Goal: Information Seeking & Learning: Learn about a topic

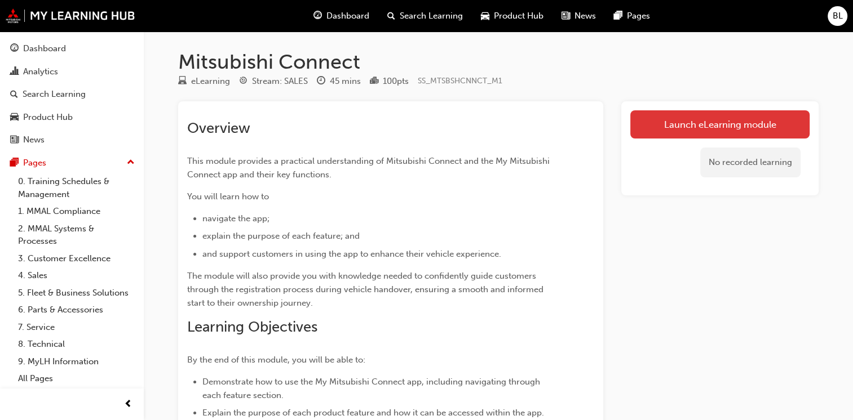
click at [737, 124] on link "Launch eLearning module" at bounding box center [719, 124] width 179 height 28
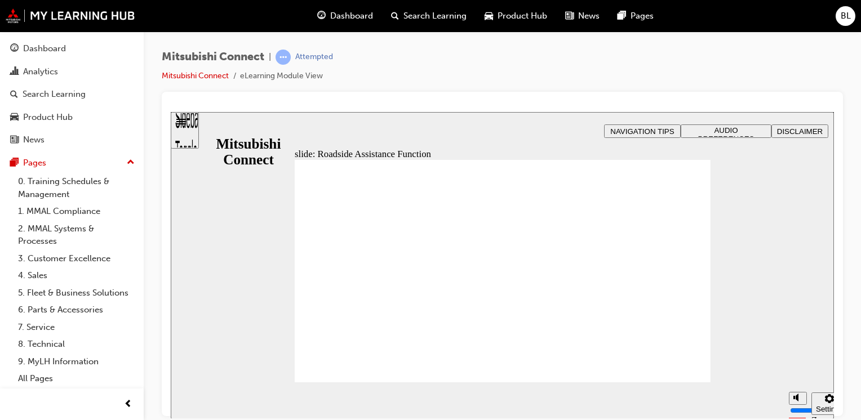
checkbox input "true"
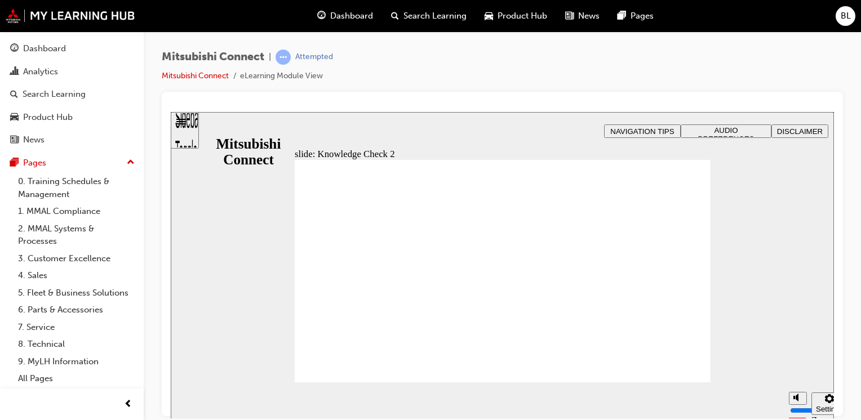
radio input "true"
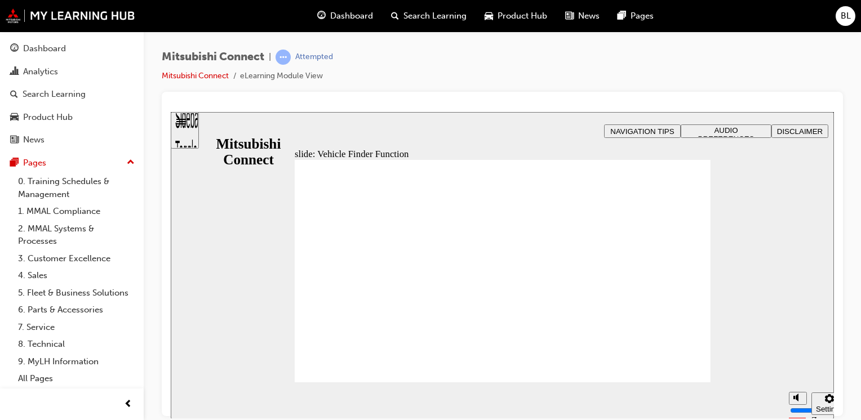
checkbox input "true"
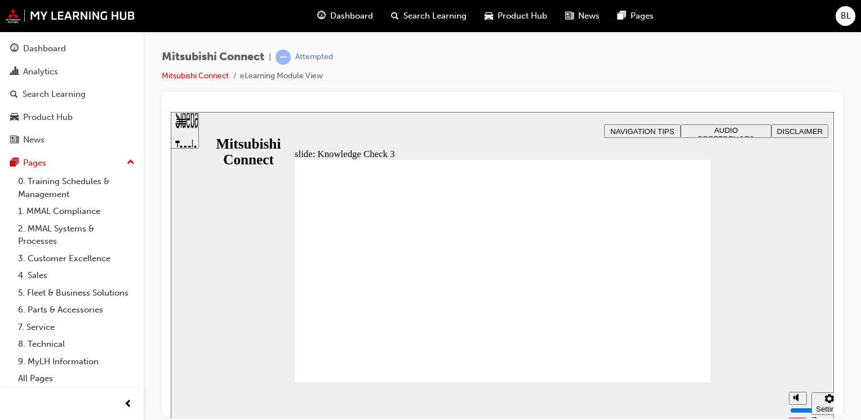
checkbox input "false"
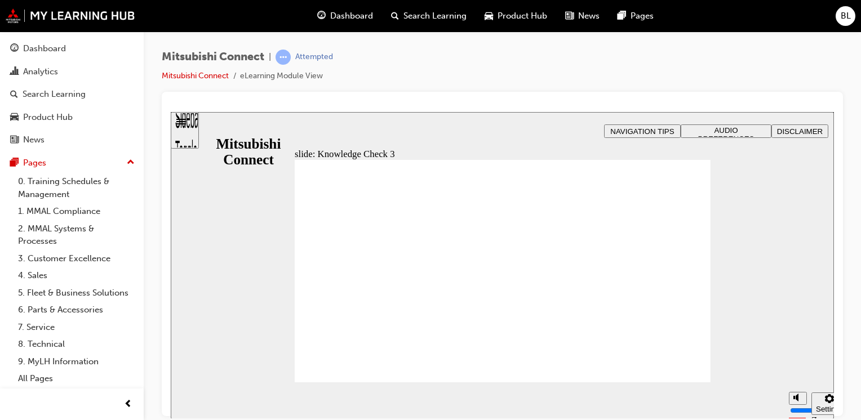
checkbox input "false"
checkbox input "true"
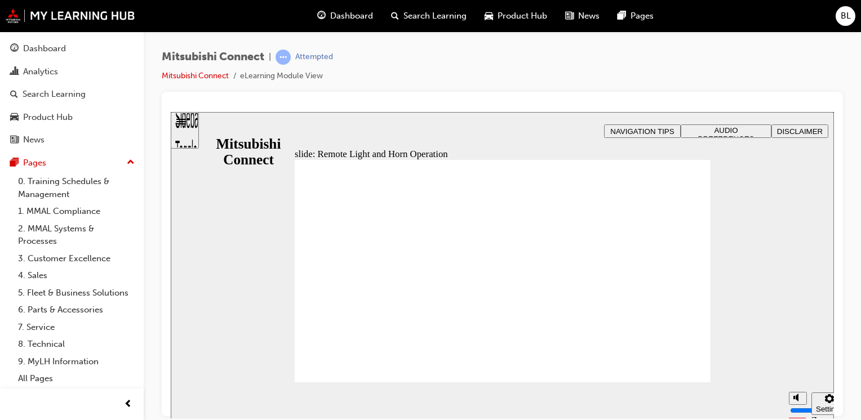
radio input "true"
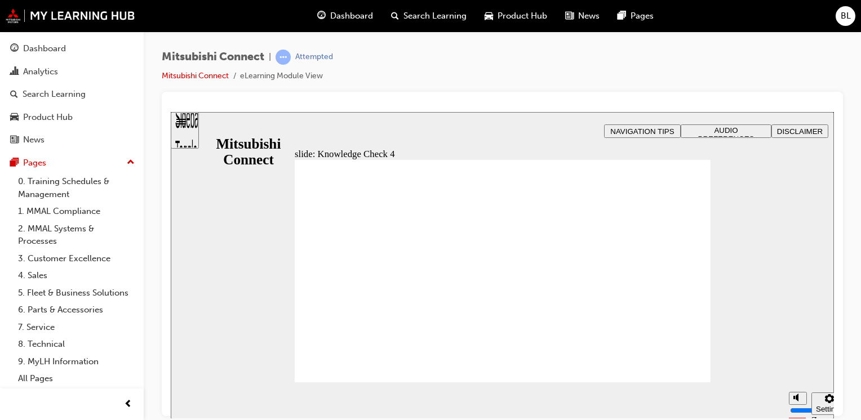
radio input "false"
radio input "true"
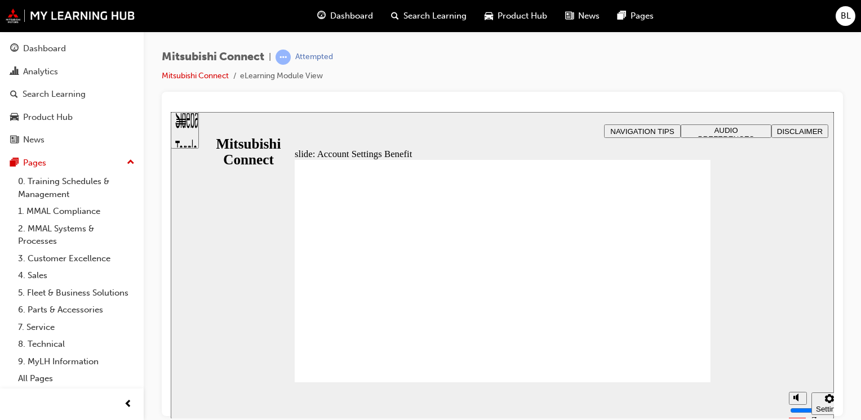
checkbox input "true"
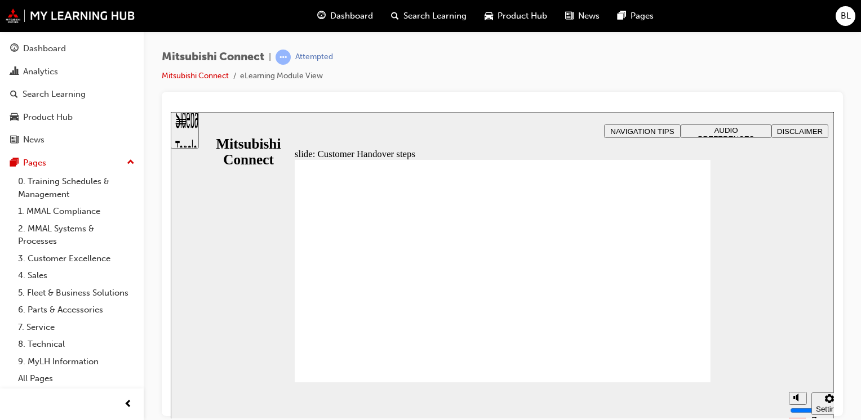
radio input "true"
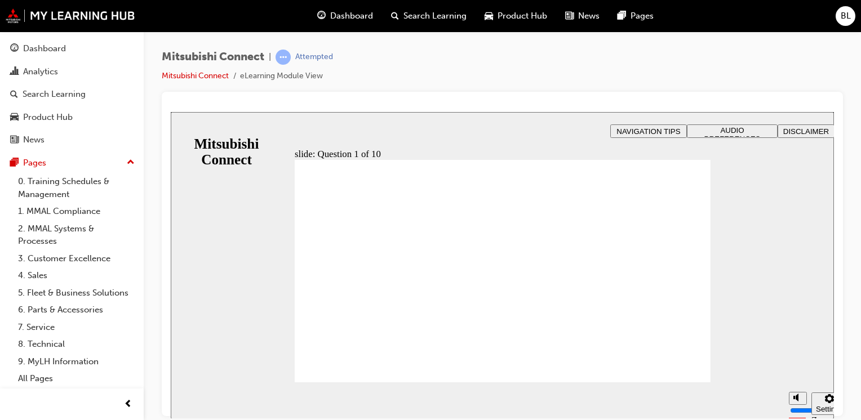
checkbox input "true"
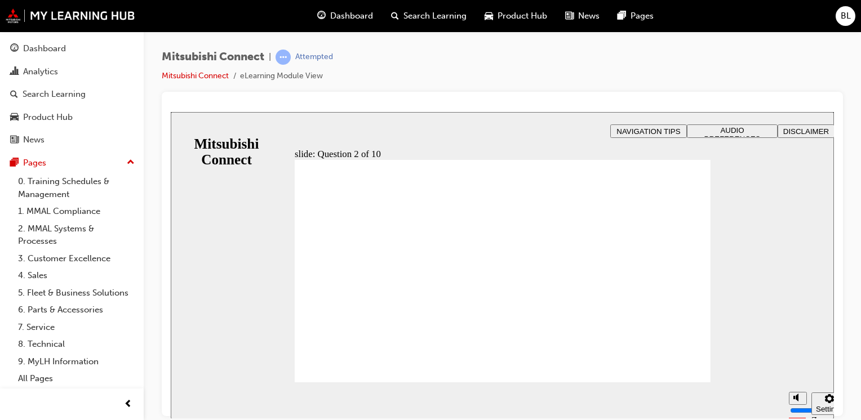
checkbox input "true"
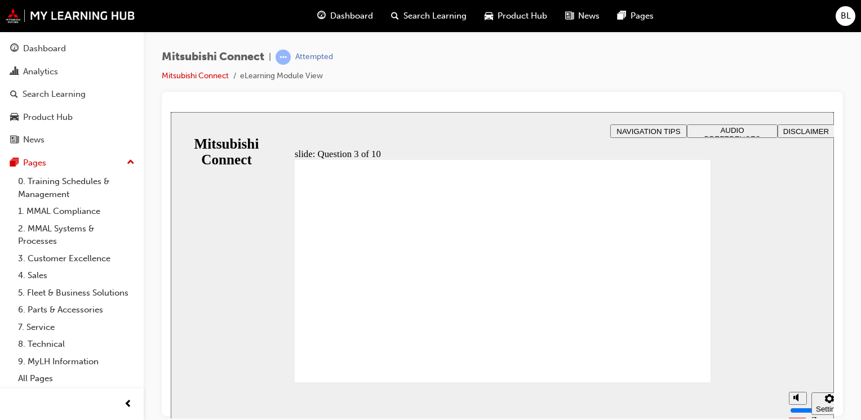
radio input "true"
drag, startPoint x: 332, startPoint y: 360, endPoint x: 336, endPoint y: 366, distance: 7.7
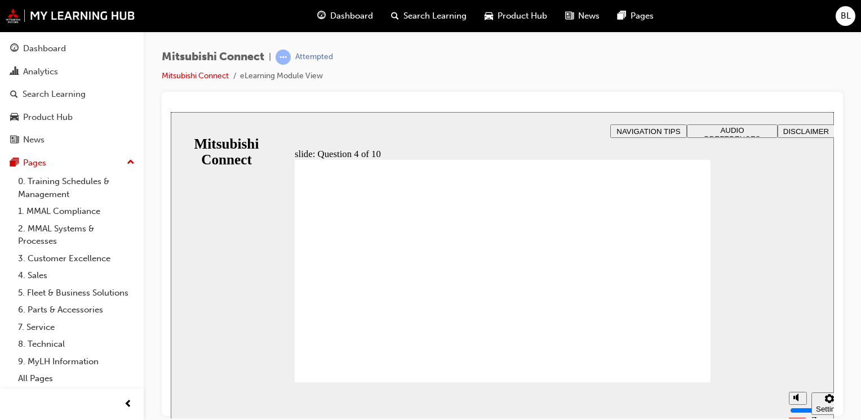
checkbox input "true"
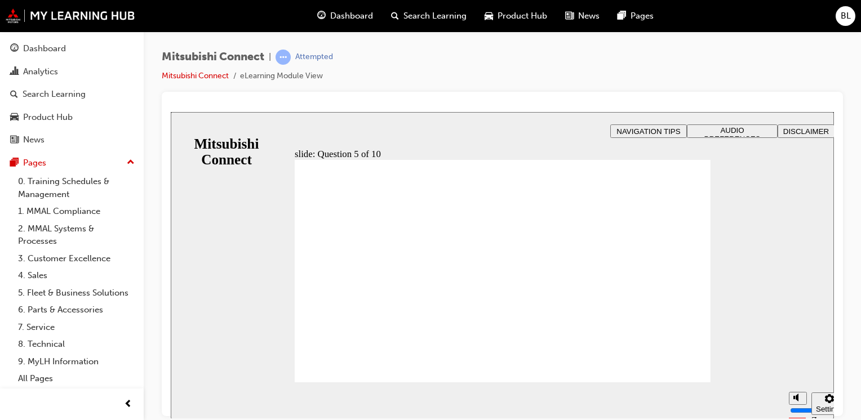
checkbox input "true"
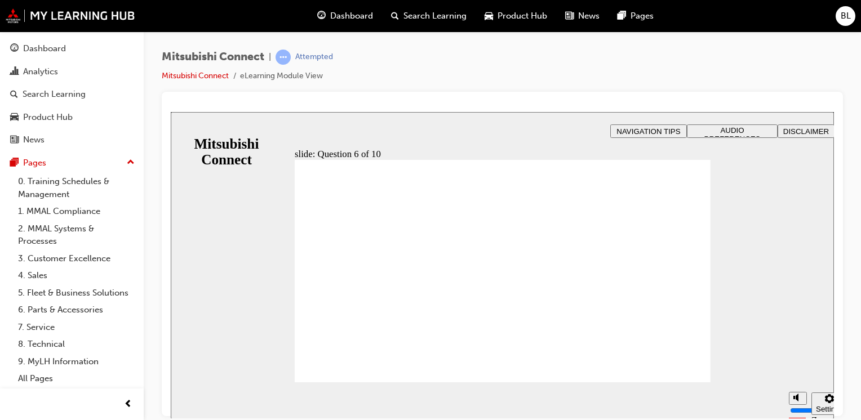
checkbox input "true"
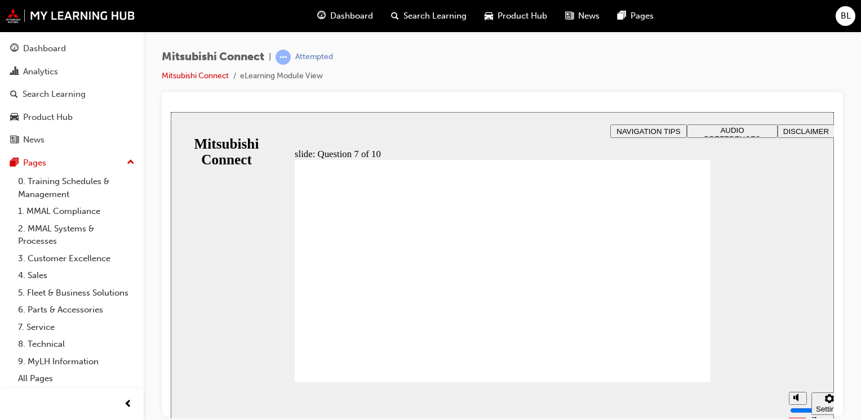
radio input "true"
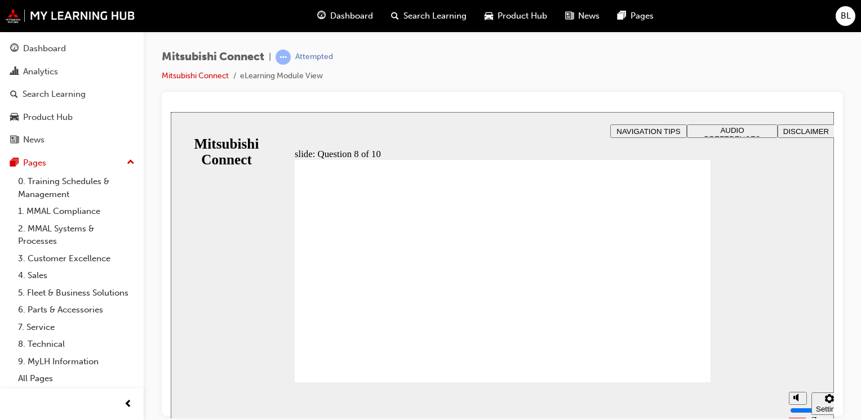
radio input "true"
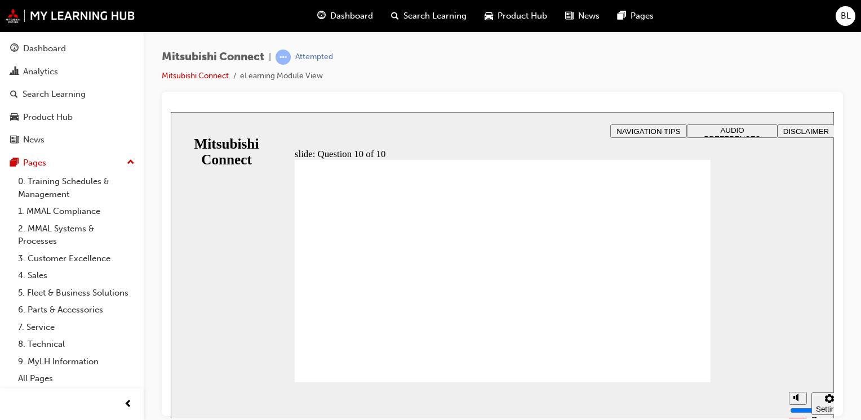
checkbox input "true"
